Goal: Information Seeking & Learning: Learn about a topic

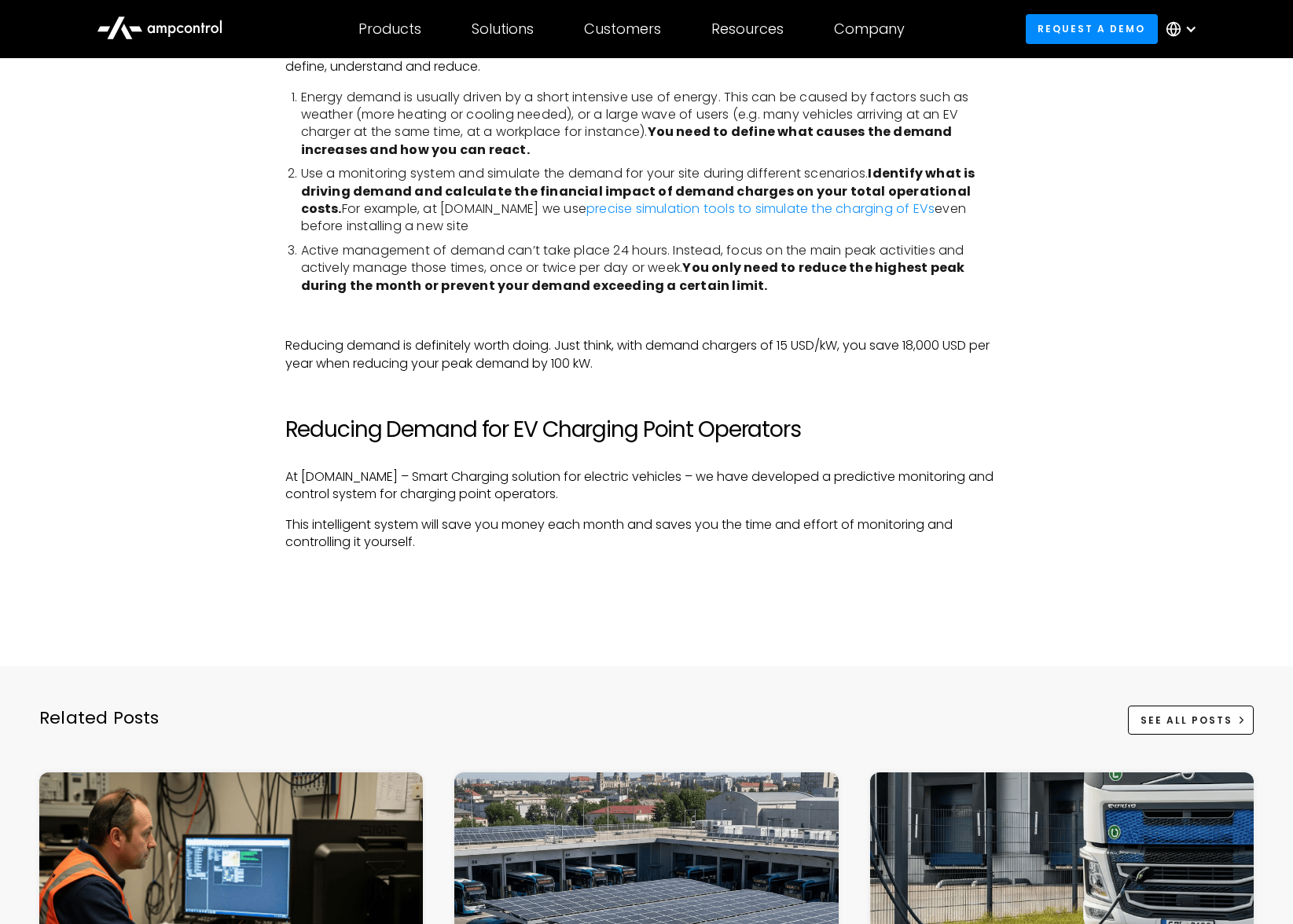
scroll to position [3771, 0]
